Goal: Transaction & Acquisition: Subscribe to service/newsletter

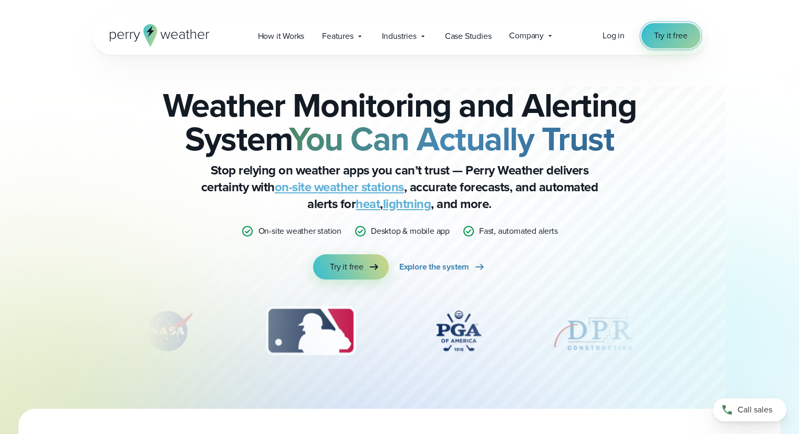
click at [663, 39] on span "Try it free" at bounding box center [671, 35] width 34 height 13
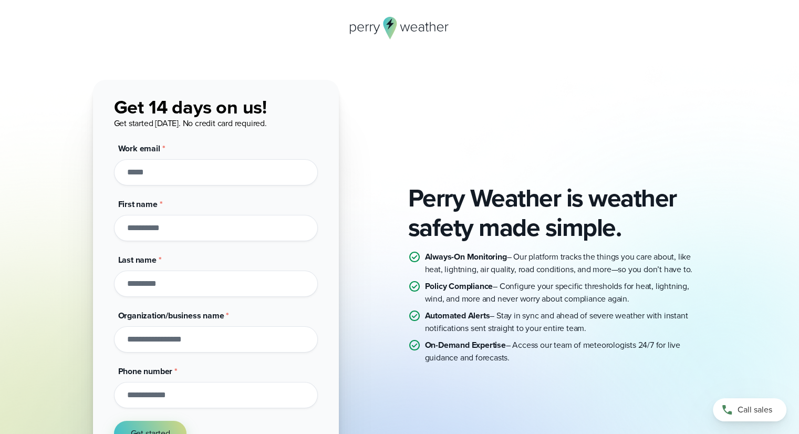
click at [495, 82] on div "Perry Weather is weather safety made simple. Always-On Monitoring – Our platfor…" at bounding box center [399, 273] width 613 height 387
